Goal: Transaction & Acquisition: Purchase product/service

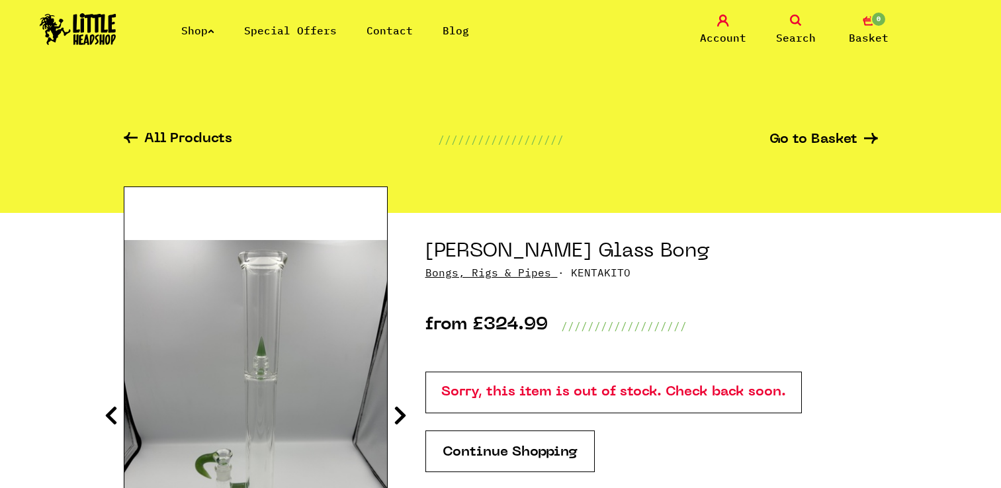
scroll to position [132, 0]
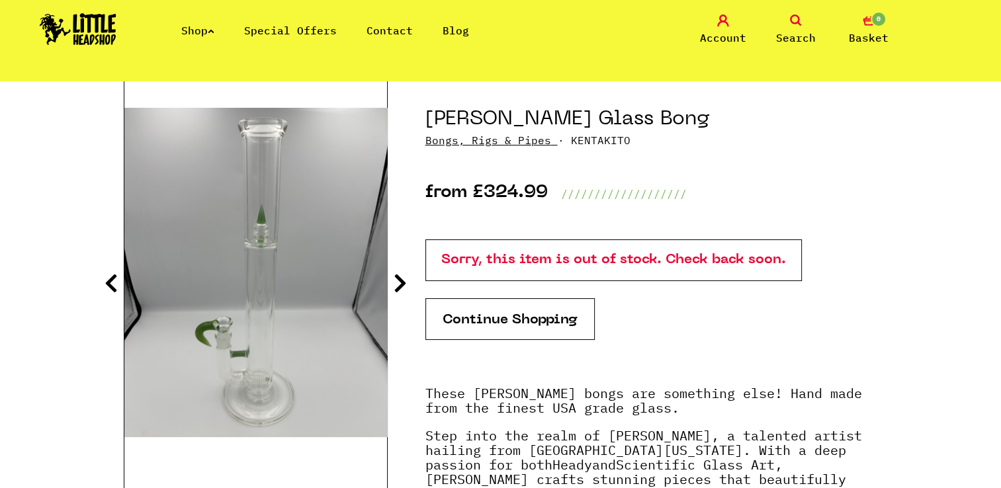
click at [214, 28] on icon at bounding box center [211, 30] width 7 height 5
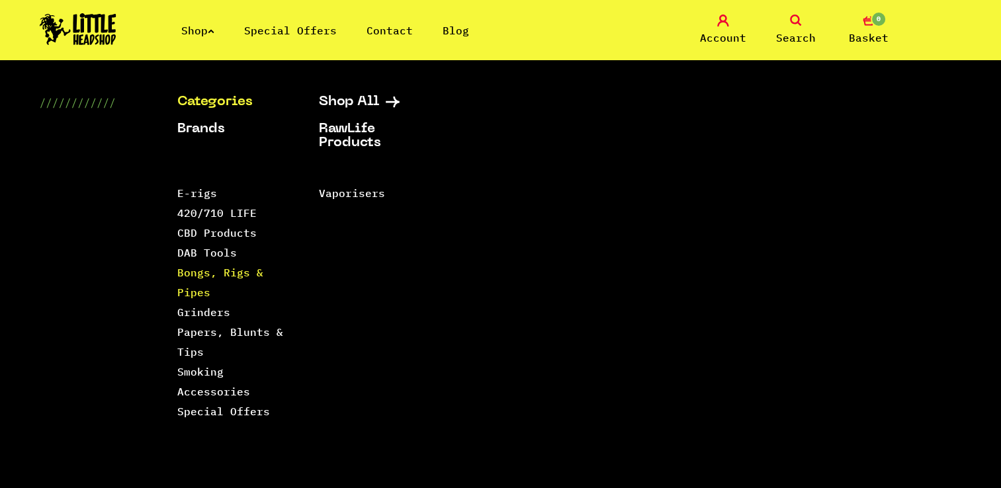
click at [230, 274] on link "Bongs, Rigs & Pipes" at bounding box center [220, 282] width 86 height 33
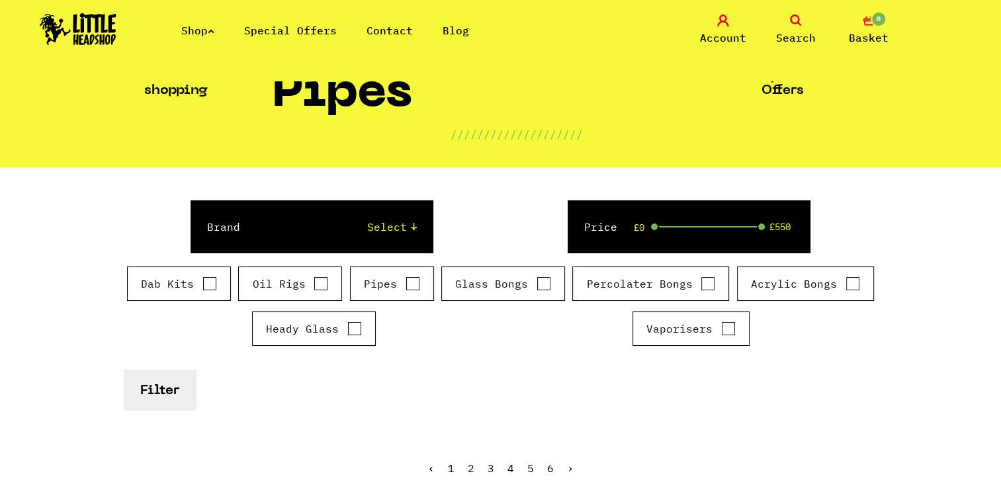
scroll to position [66, 0]
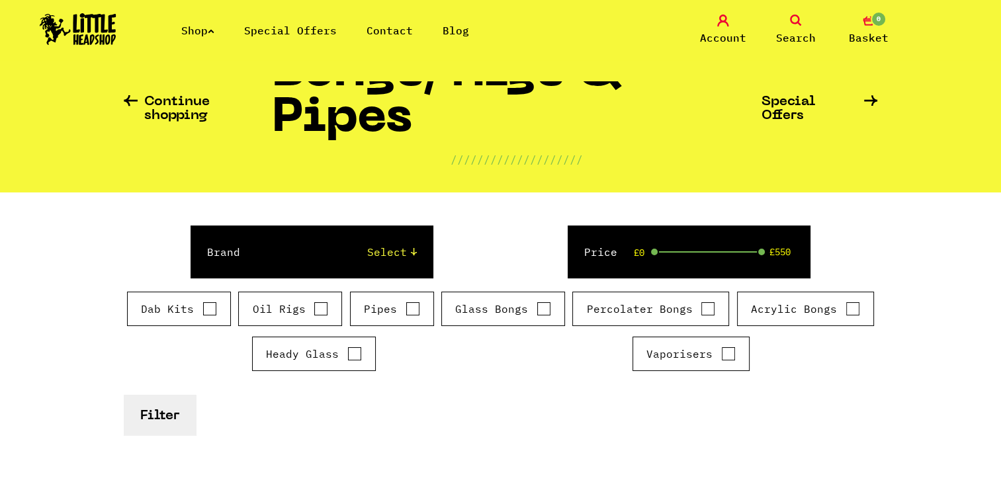
click at [314, 353] on label "Heady Glass" at bounding box center [314, 354] width 96 height 16
click at [347, 353] on input "Heady Glass" at bounding box center [354, 353] width 15 height 13
checkbox input "true"
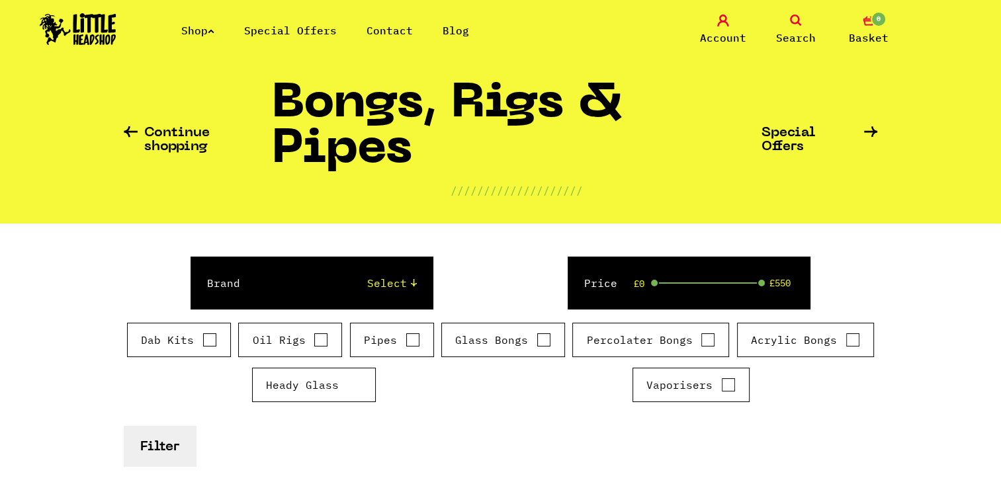
scroll to position [132, 0]
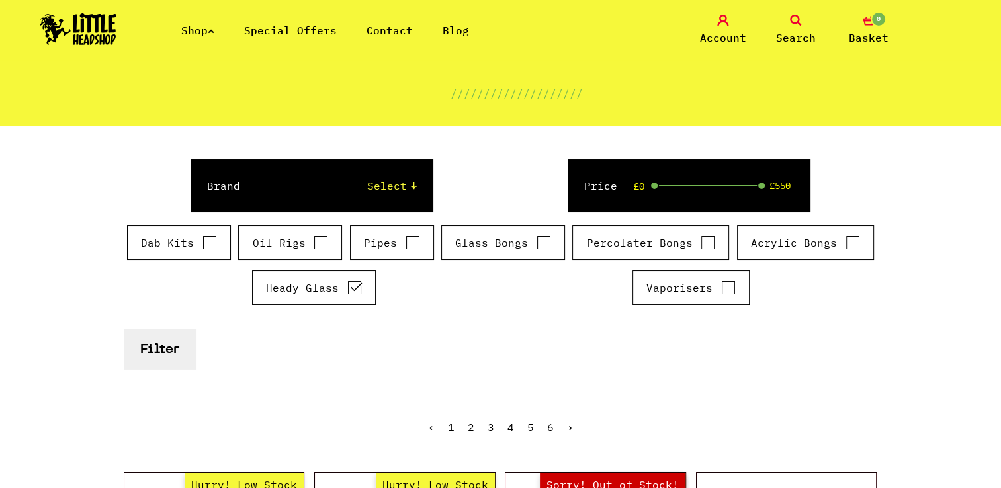
click at [719, 183] on div "Price £0 £550" at bounding box center [689, 185] width 243 height 53
click at [399, 183] on select "Select Cookies SF Grace Glass Boost Dab Lab Chongz Basil Bush Puffco MJ Arsenal…" at bounding box center [342, 186] width 150 height 16
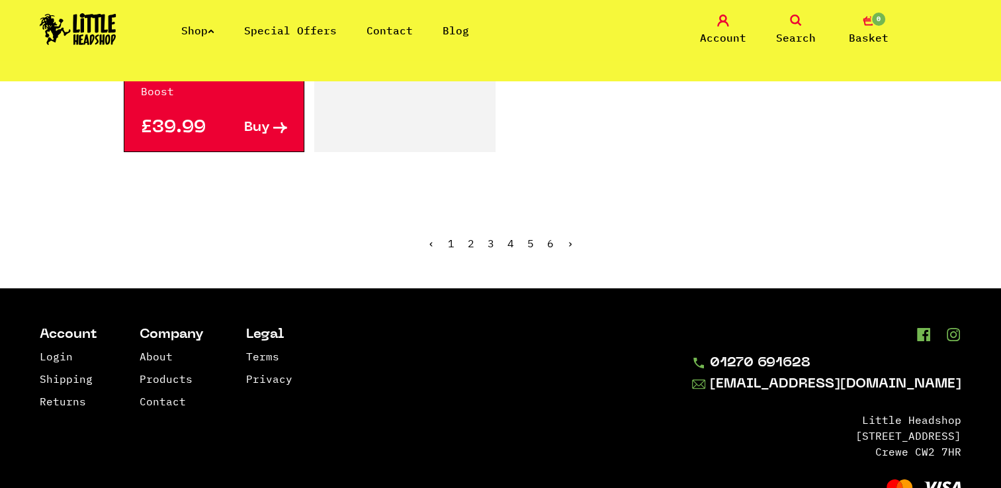
scroll to position [2474, 0]
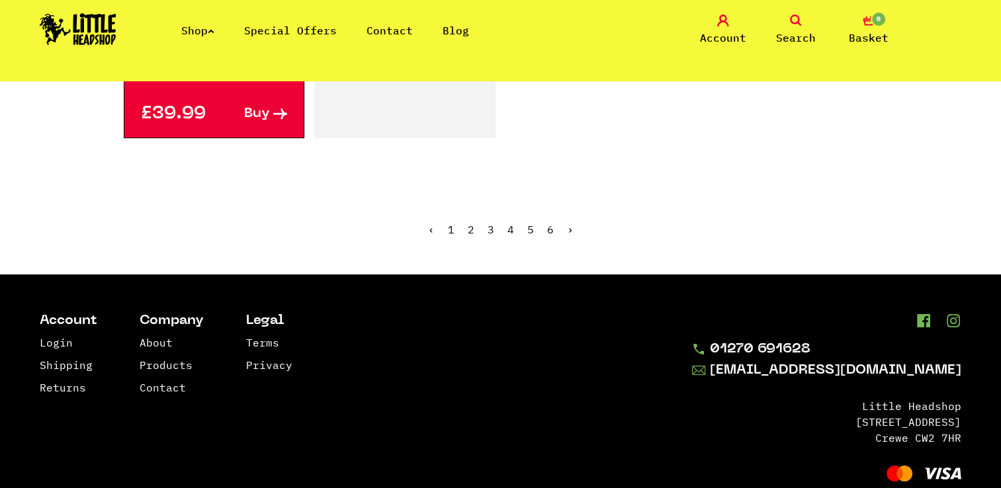
click at [466, 211] on ul "‹ 1 2 3 4 5 6 ›" at bounding box center [501, 239] width 754 height 57
click at [469, 223] on link "2" at bounding box center [471, 229] width 7 height 13
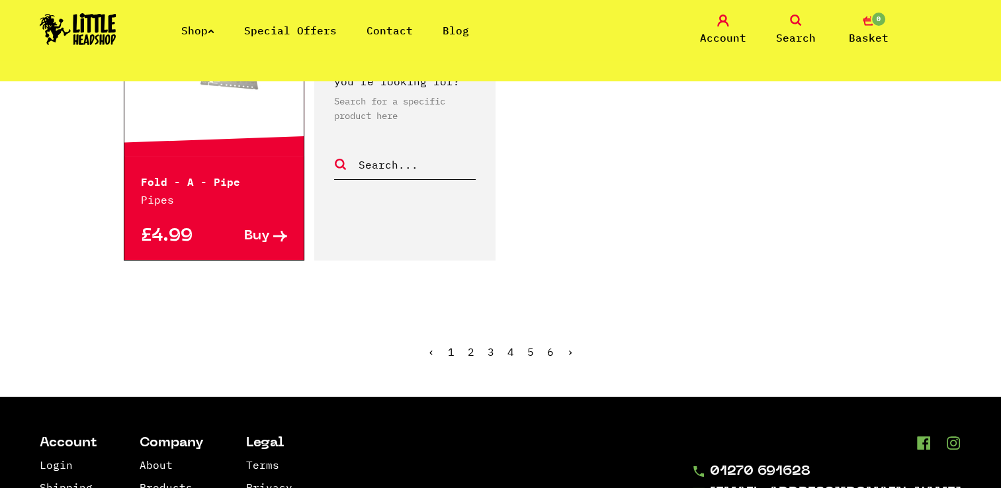
scroll to position [2316, 0]
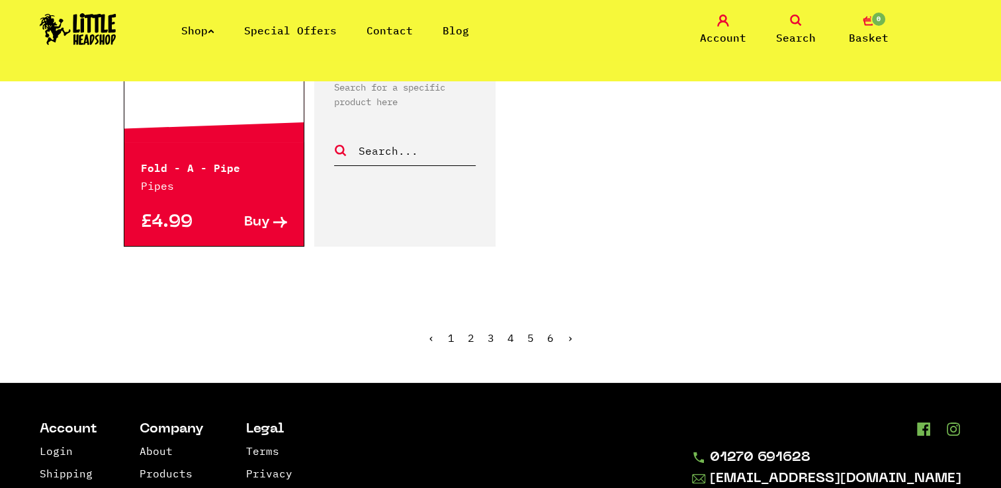
click at [567, 332] on link "›" at bounding box center [570, 338] width 7 height 13
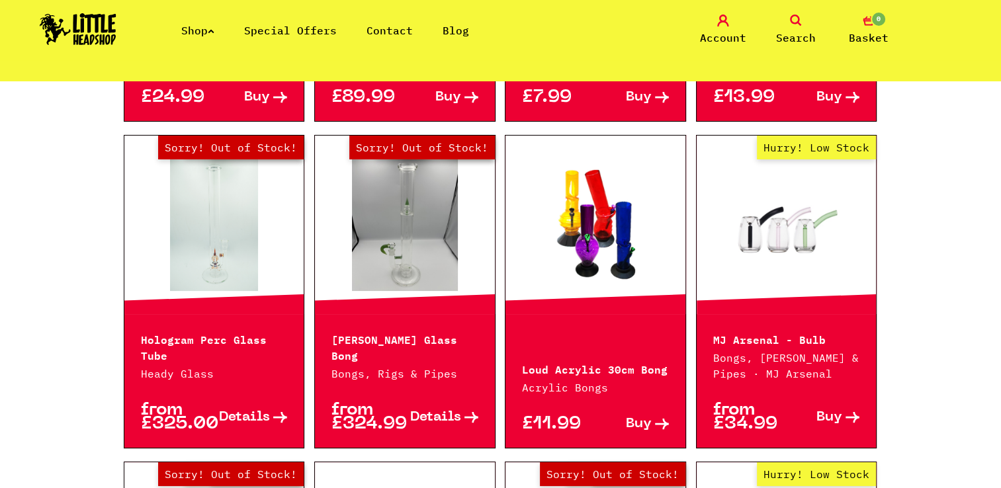
scroll to position [1125, 0]
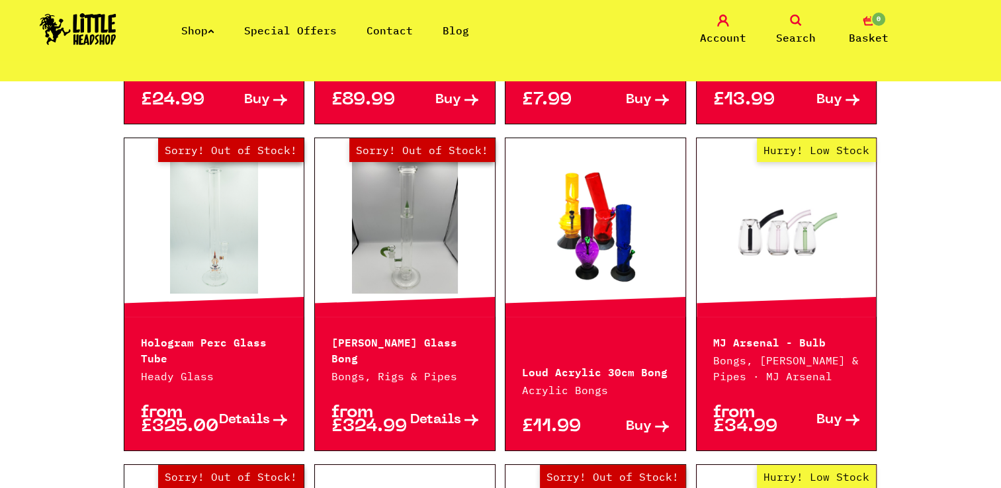
click at [389, 355] on p "[PERSON_NAME] Glass Bong" at bounding box center [405, 349] width 147 height 32
click at [430, 414] on span "Details" at bounding box center [435, 421] width 51 height 14
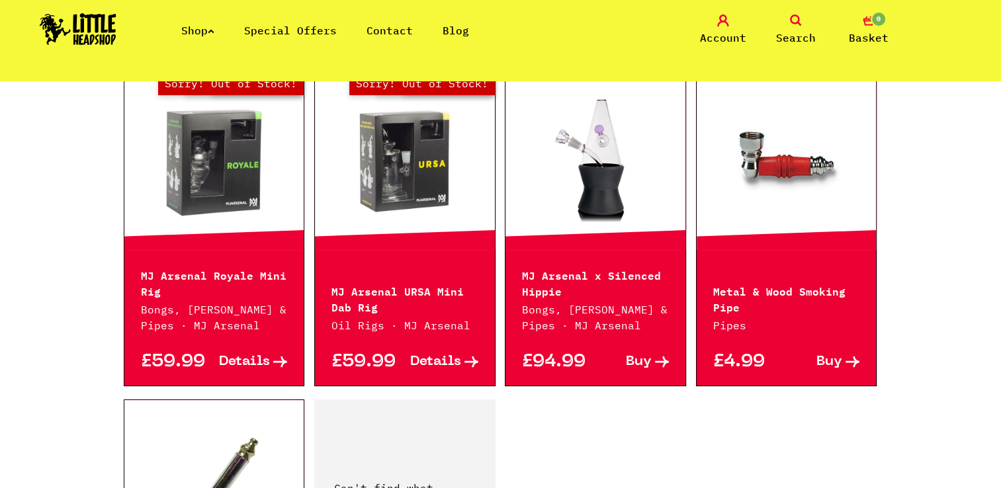
scroll to position [2051, 0]
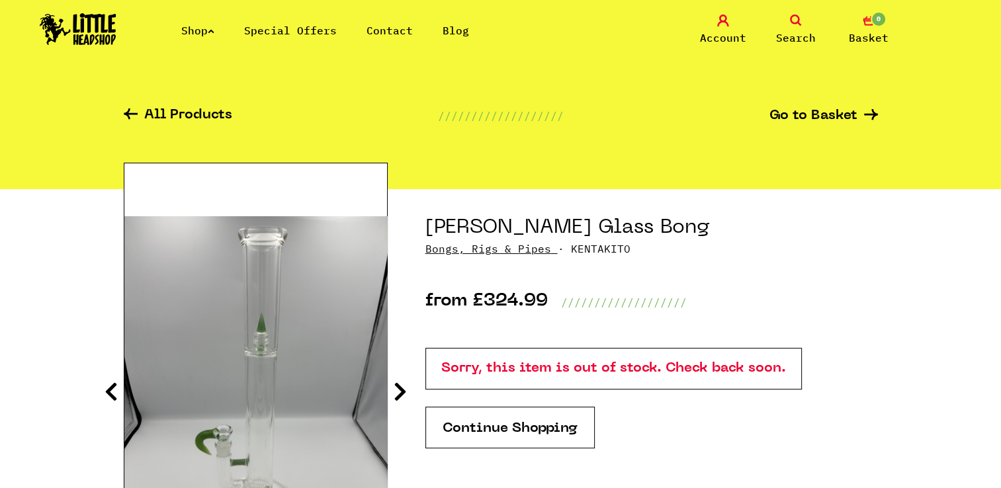
scroll to position [66, 0]
